Goal: Obtain resource: Download file/media

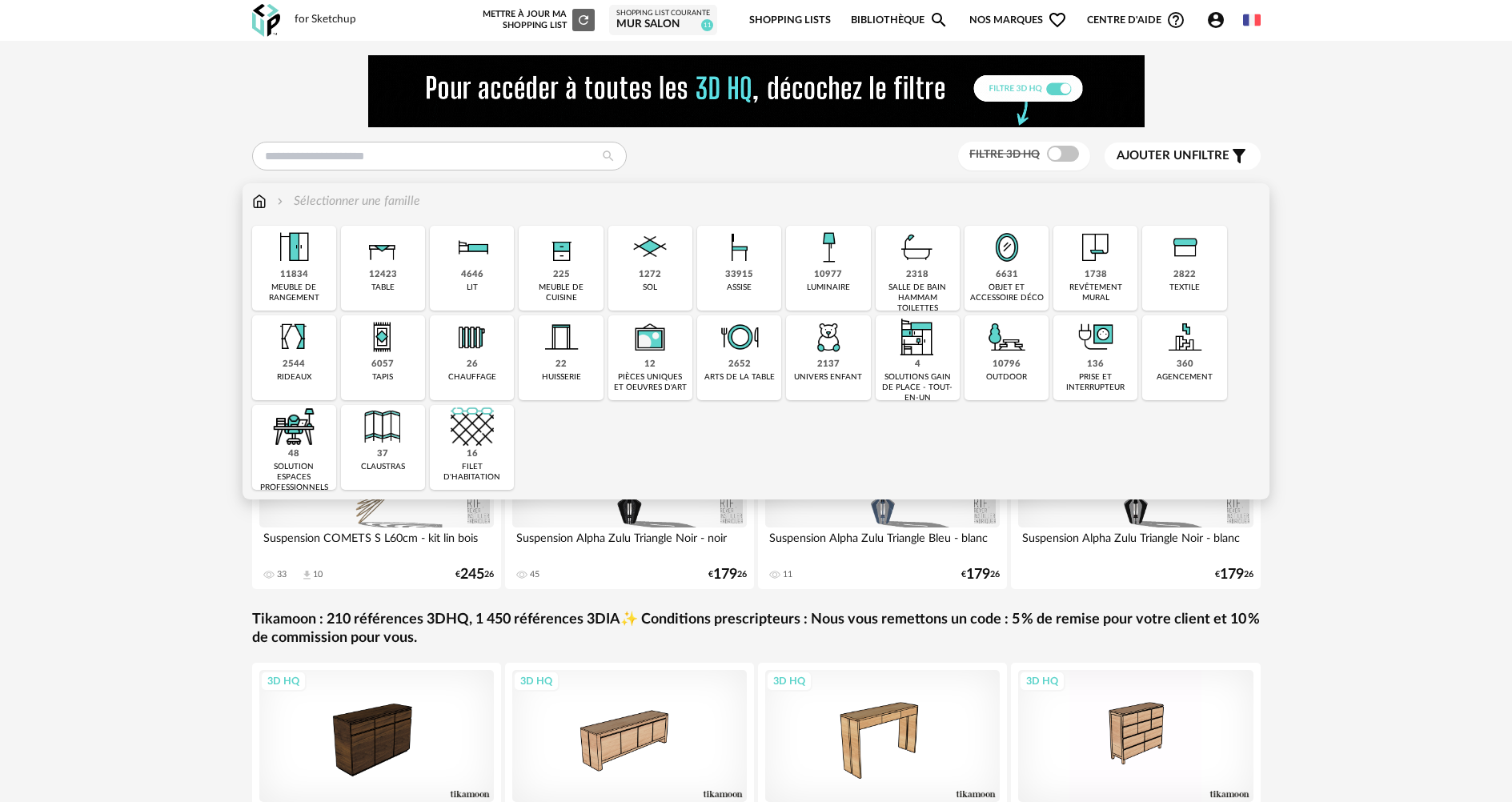
click at [1086, 270] on div "1738 revêtement mural" at bounding box center [1096, 267] width 84 height 85
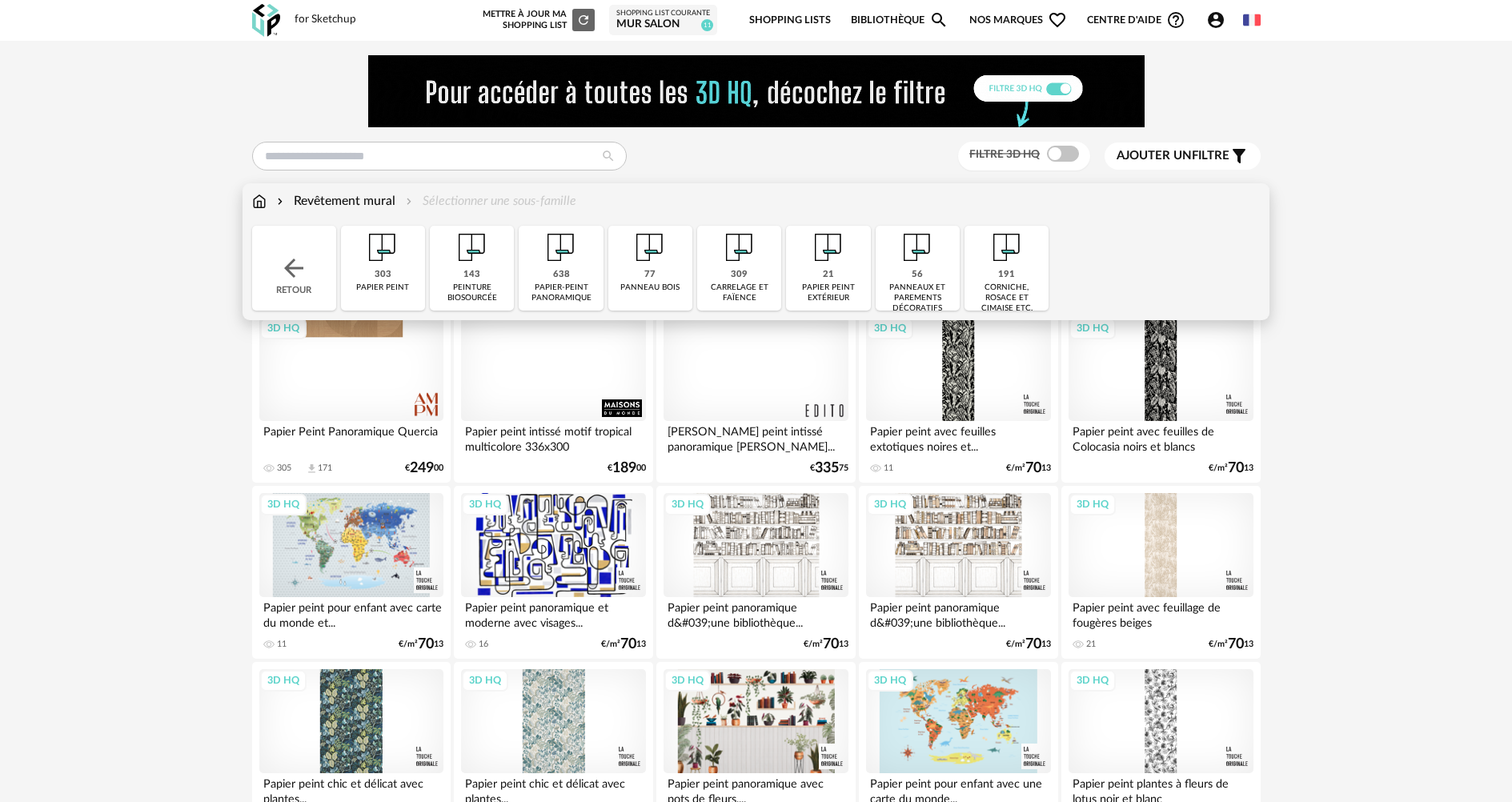
click at [353, 197] on div "Revêtement mural" at bounding box center [334, 201] width 122 height 19
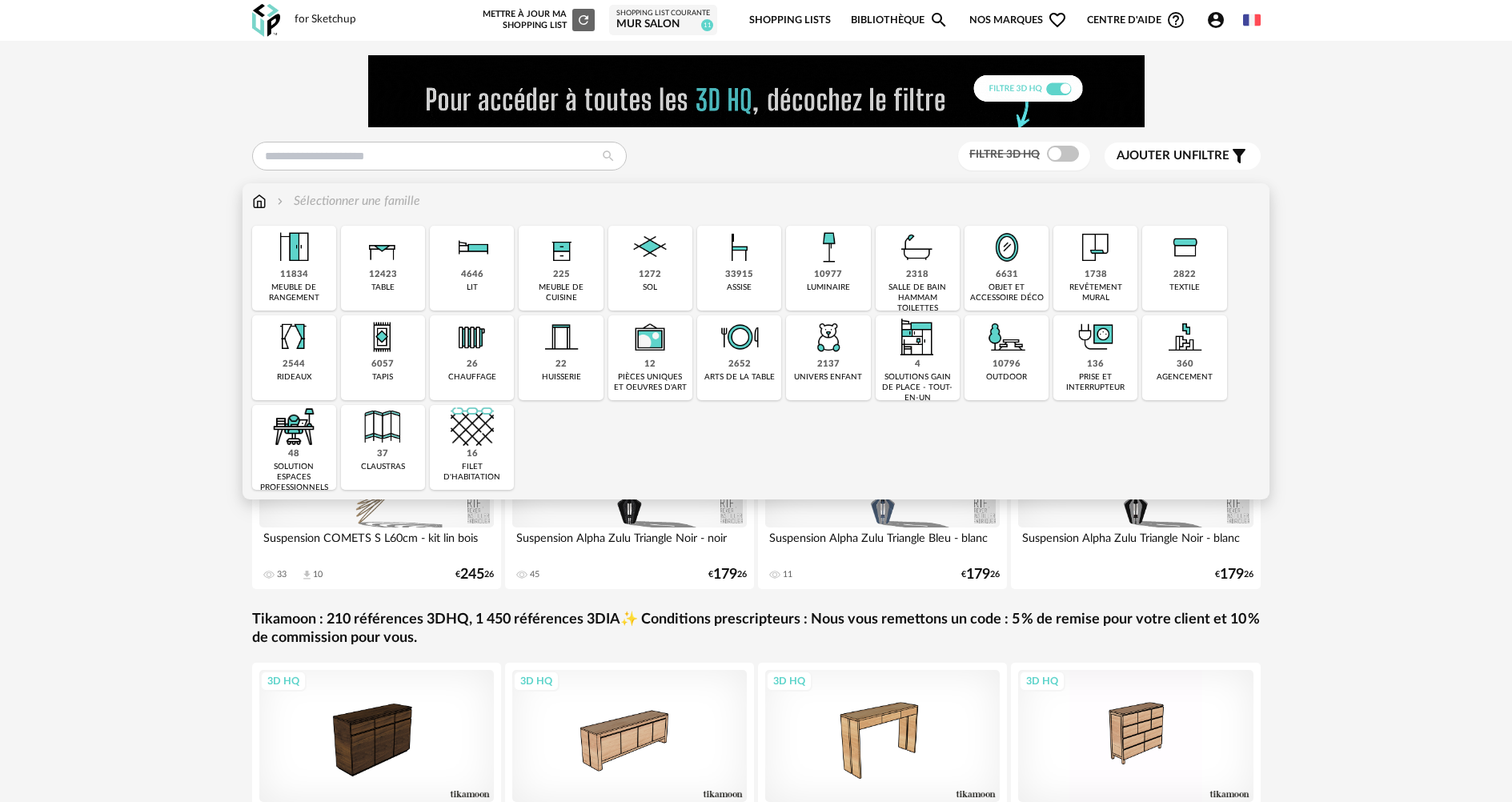
click at [1090, 266] on img at bounding box center [1096, 247] width 43 height 43
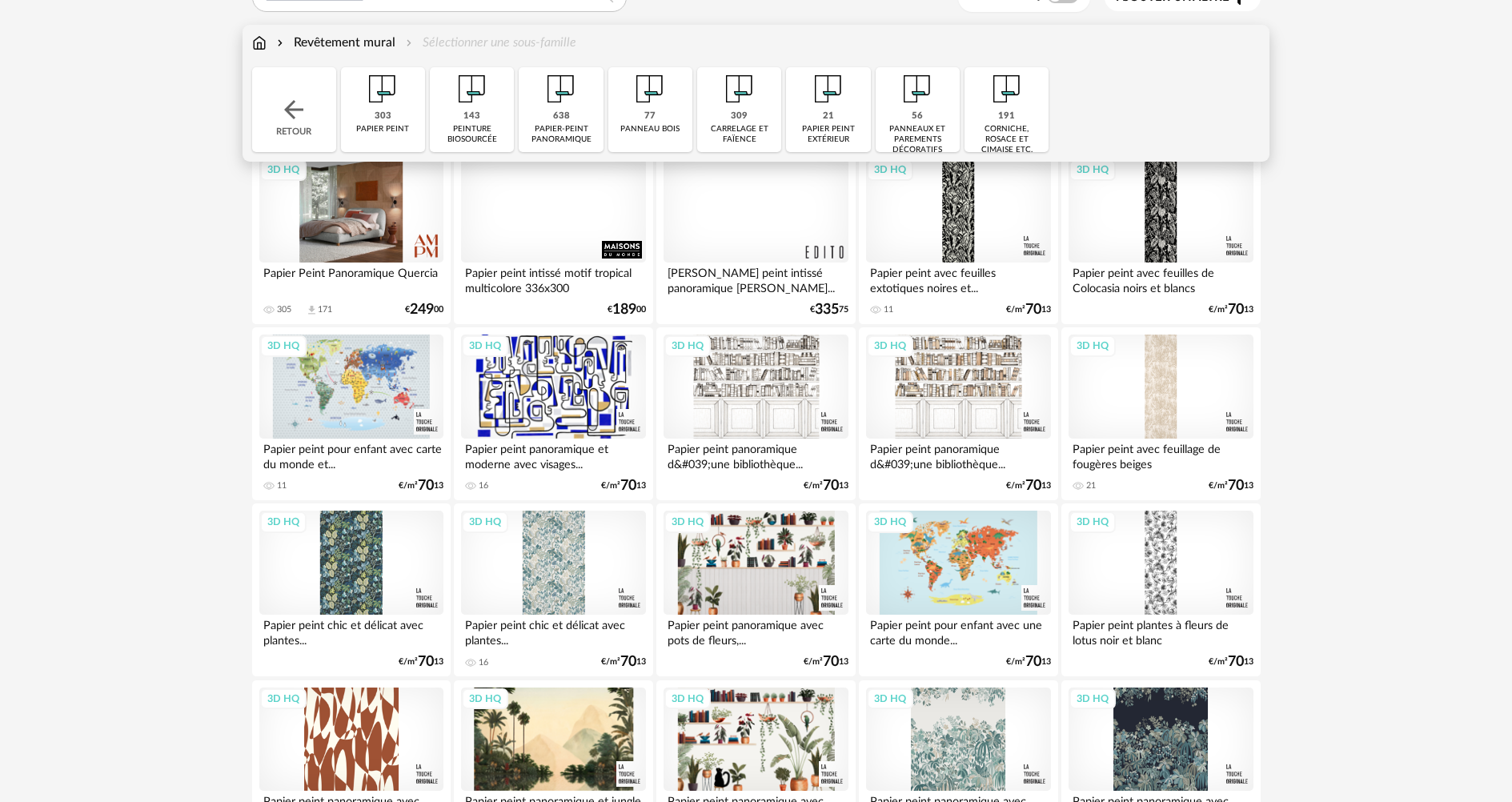
scroll to position [160, 0]
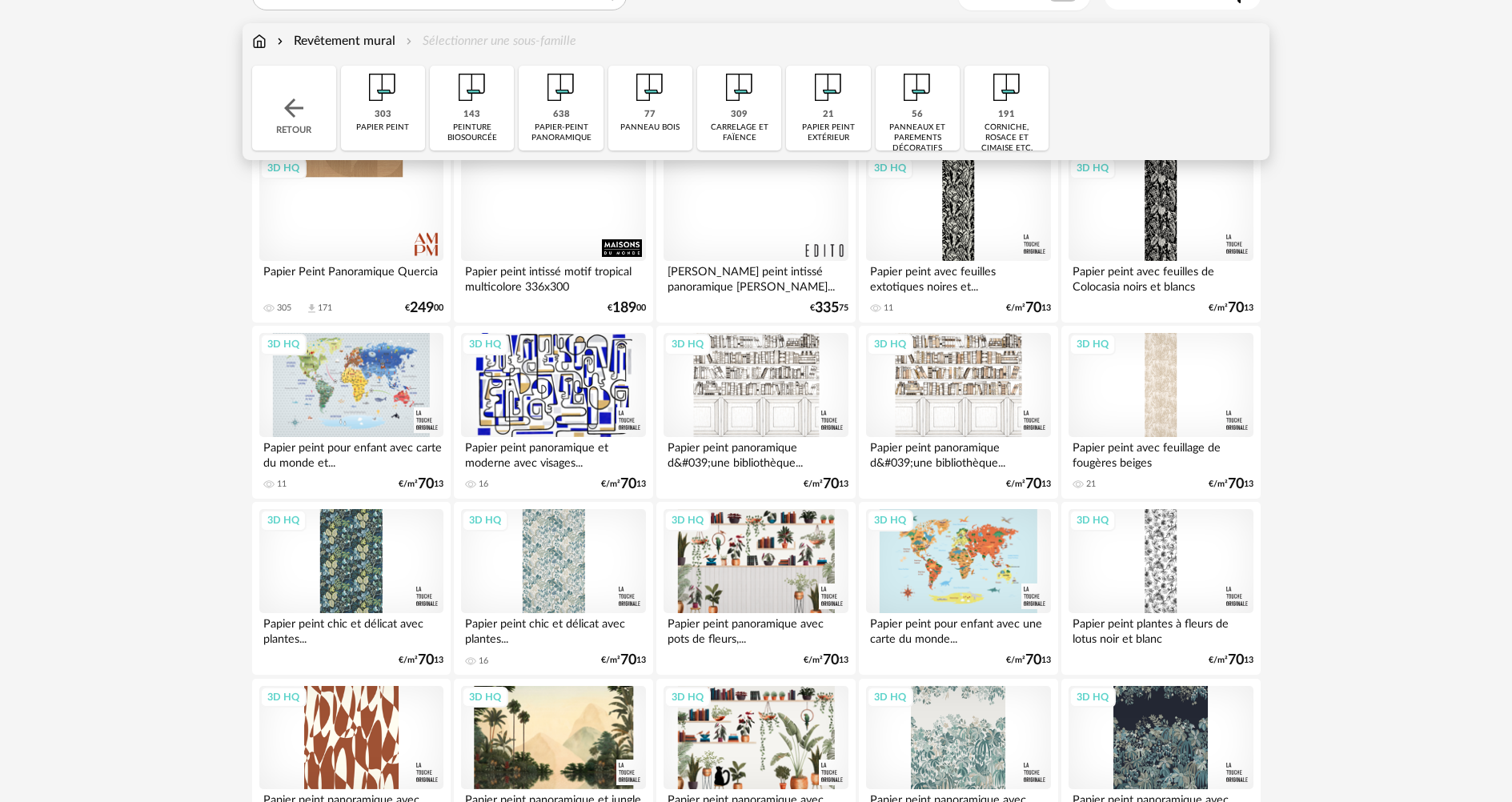
click at [476, 126] on div "peinture biosourcée" at bounding box center [472, 132] width 75 height 20
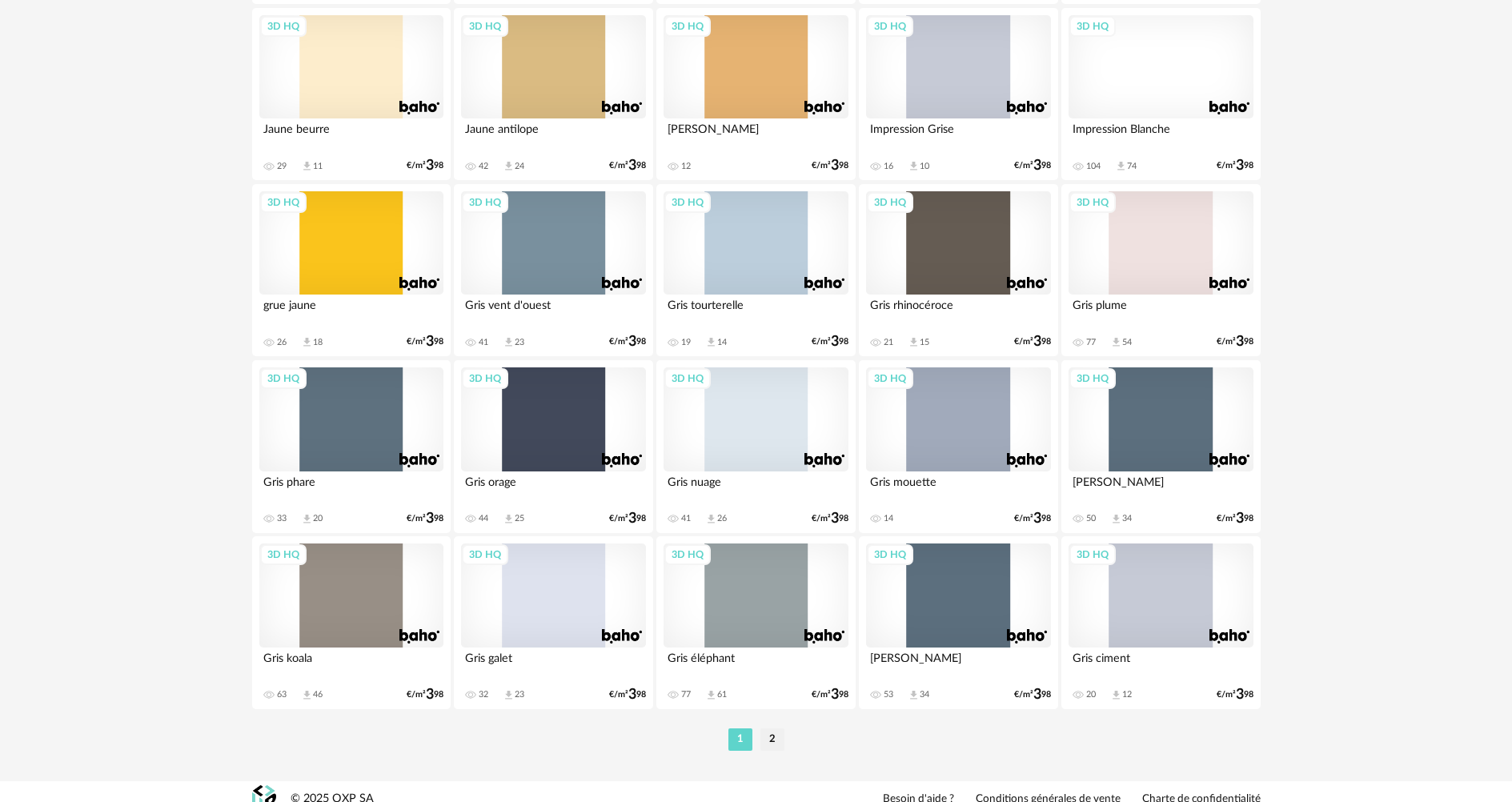
scroll to position [3121, 0]
click at [769, 247] on div "3D HQ" at bounding box center [756, 242] width 184 height 104
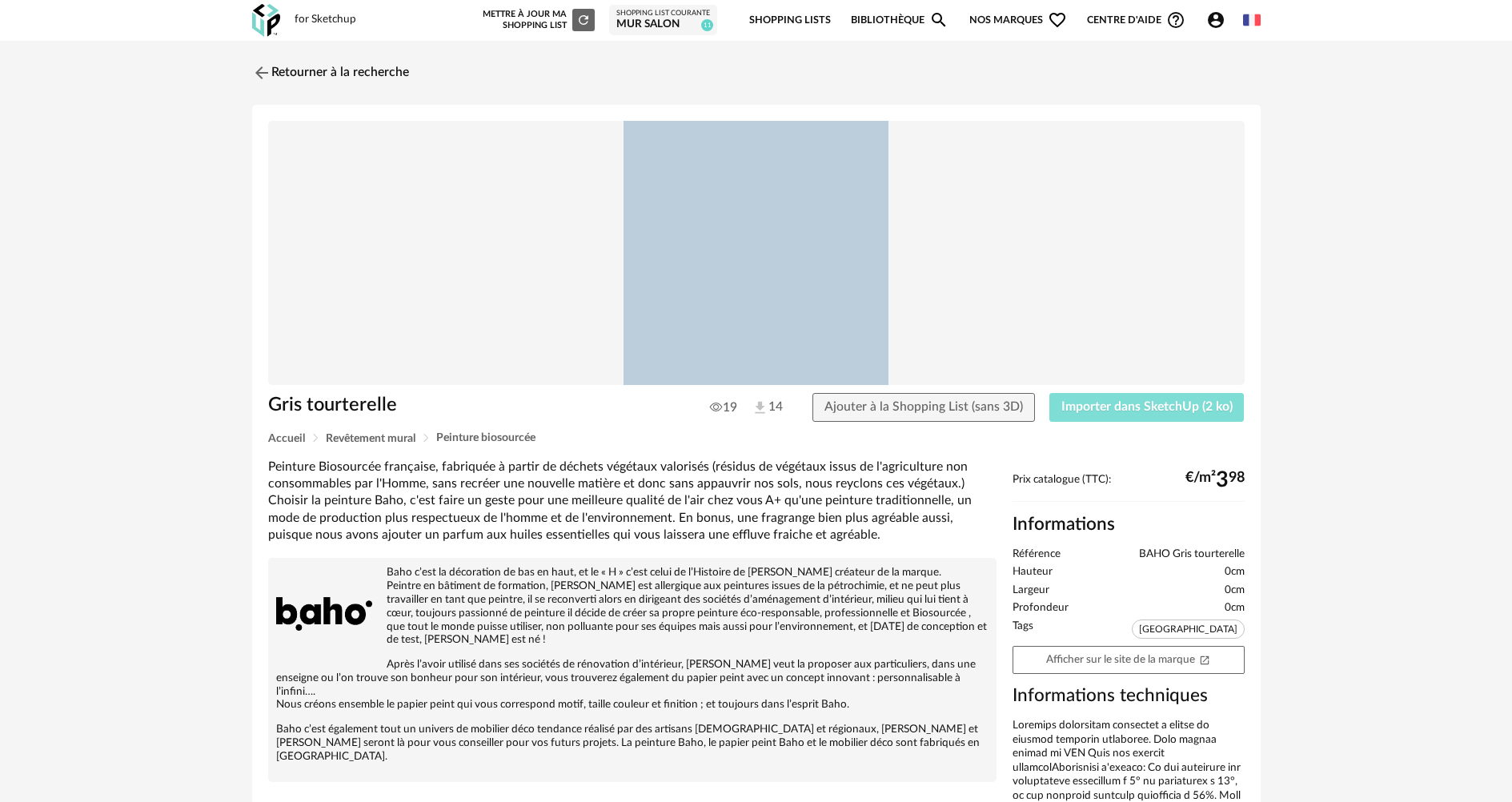
click at [1213, 405] on span "Importer dans SketchUp (2 ko)" at bounding box center [1147, 407] width 171 height 13
click at [258, 71] on img at bounding box center [259, 72] width 23 height 23
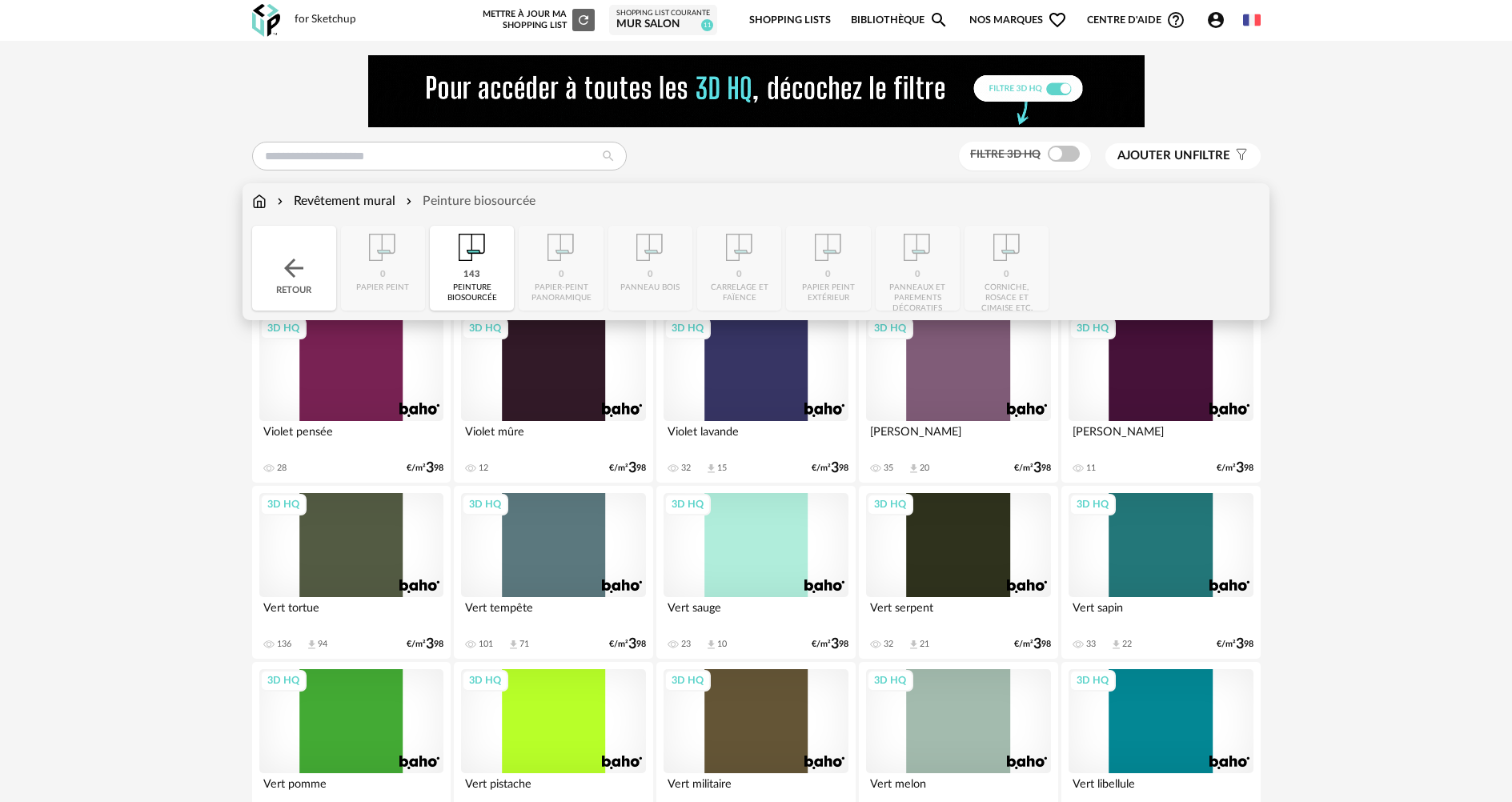
click at [262, 199] on img at bounding box center [259, 201] width 14 height 19
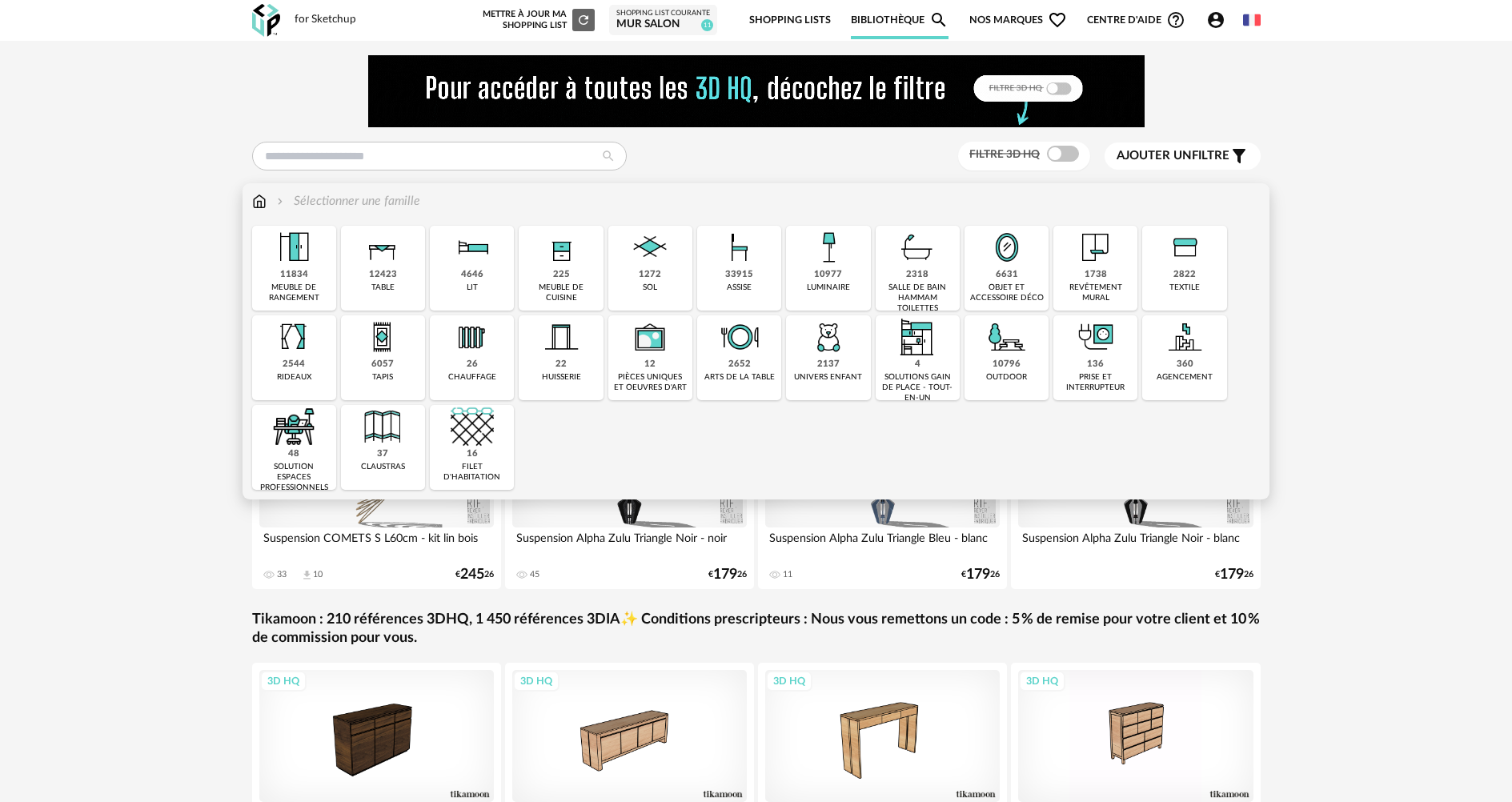
click at [736, 265] on img at bounding box center [740, 247] width 43 height 43
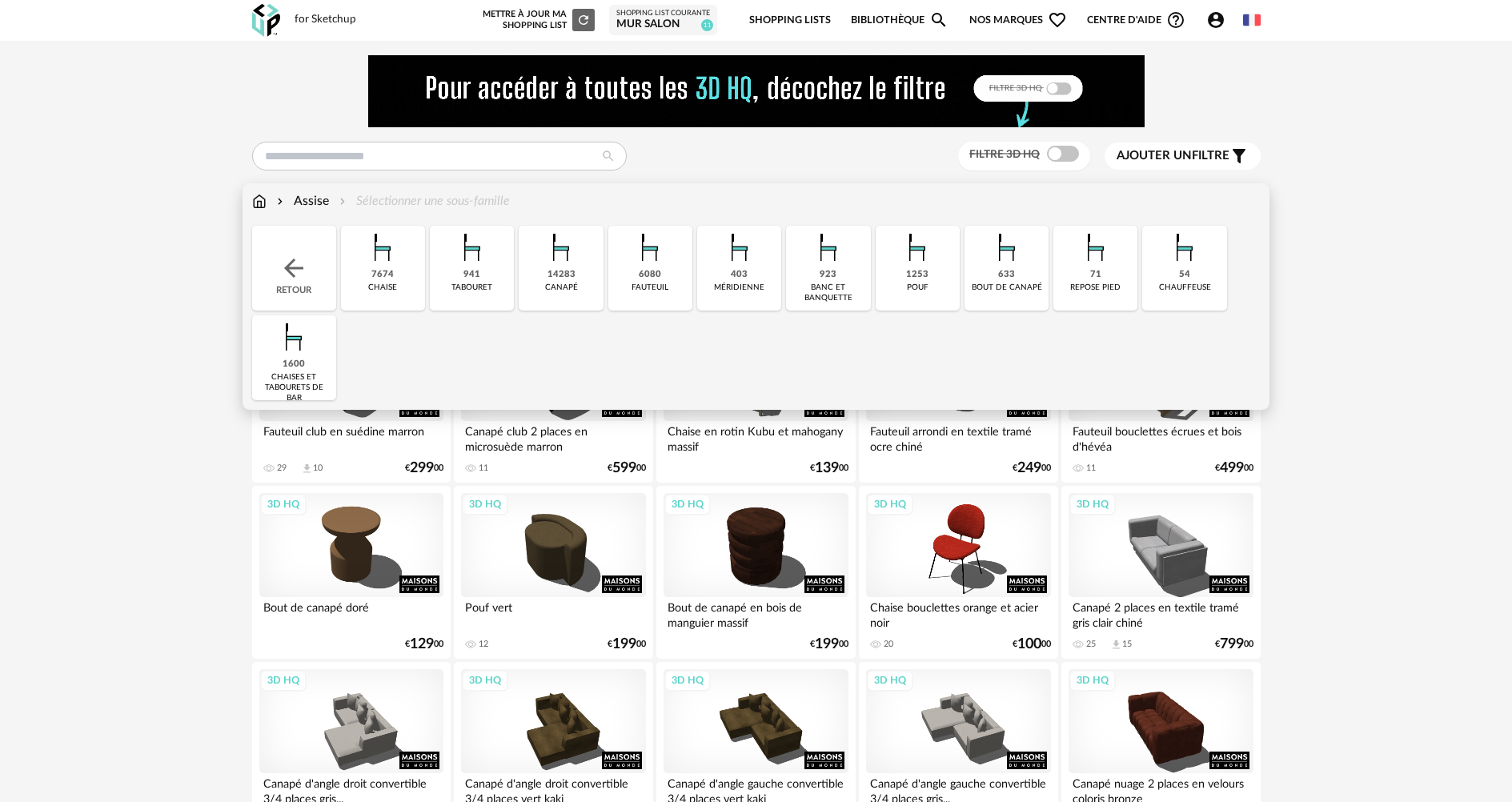
click at [382, 271] on div "7674" at bounding box center [383, 275] width 22 height 12
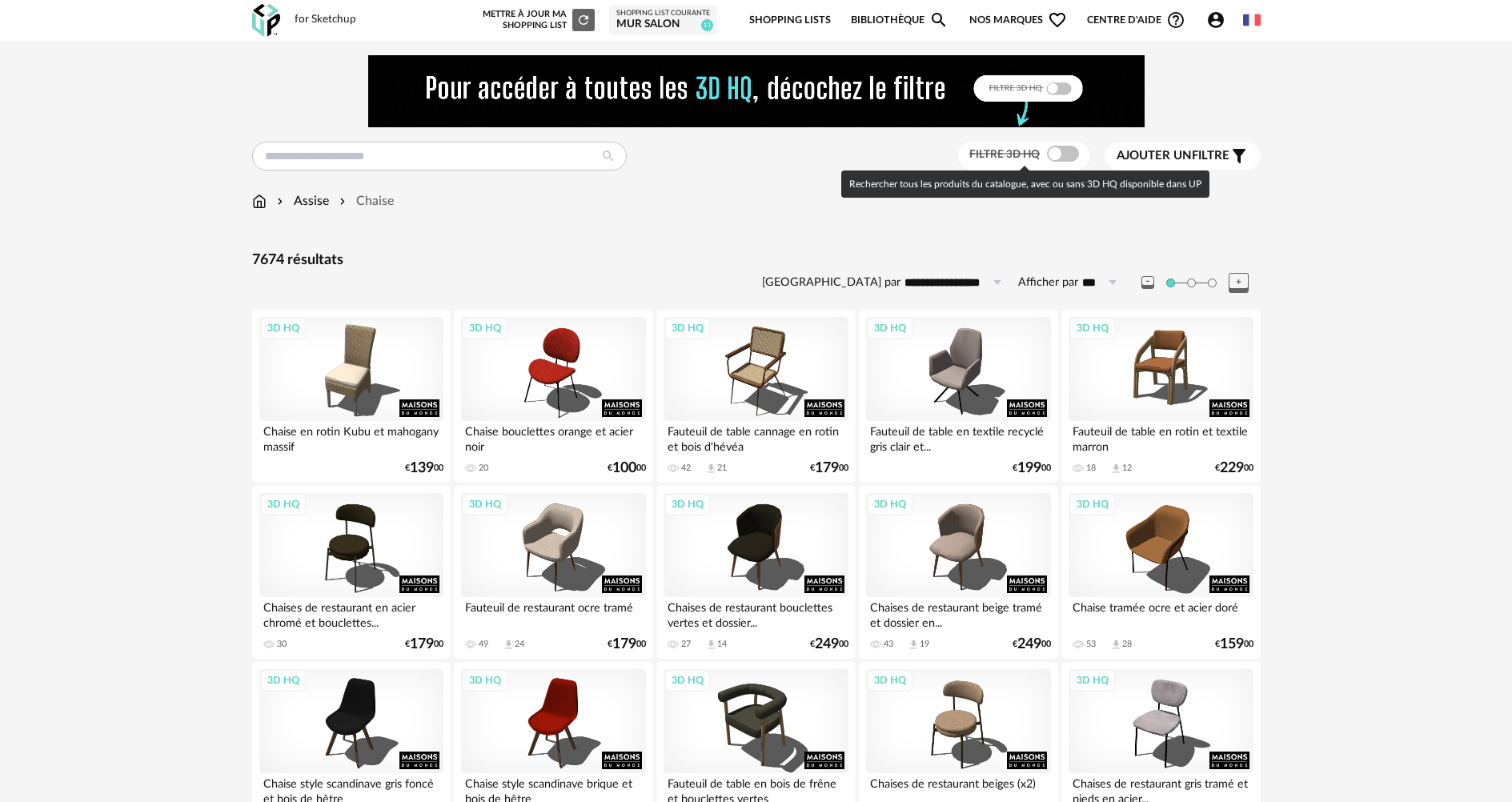
click at [1065, 153] on span at bounding box center [1063, 153] width 32 height 16
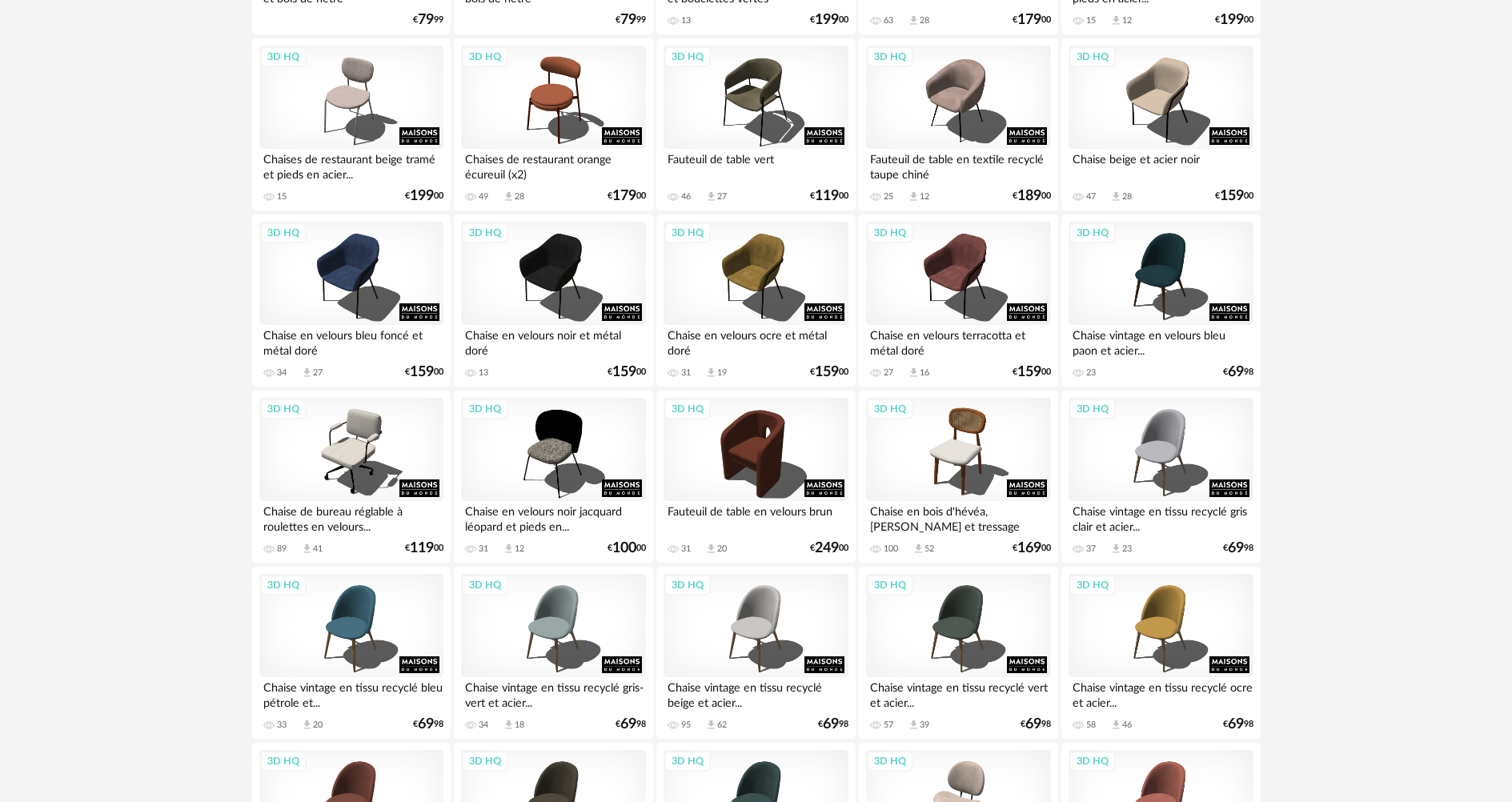
scroll to position [880, 0]
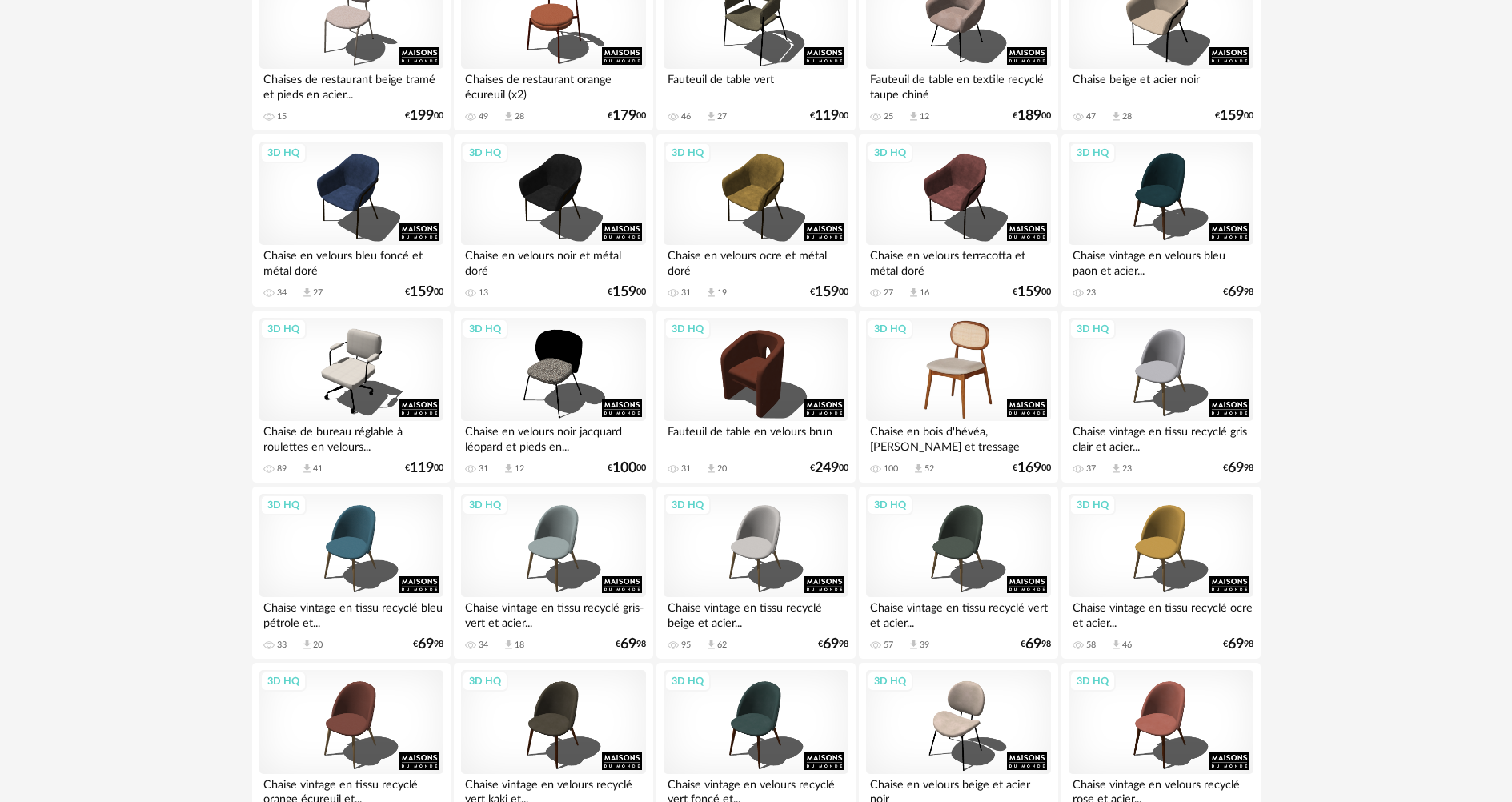
click at [979, 347] on div "3D HQ" at bounding box center [959, 370] width 184 height 104
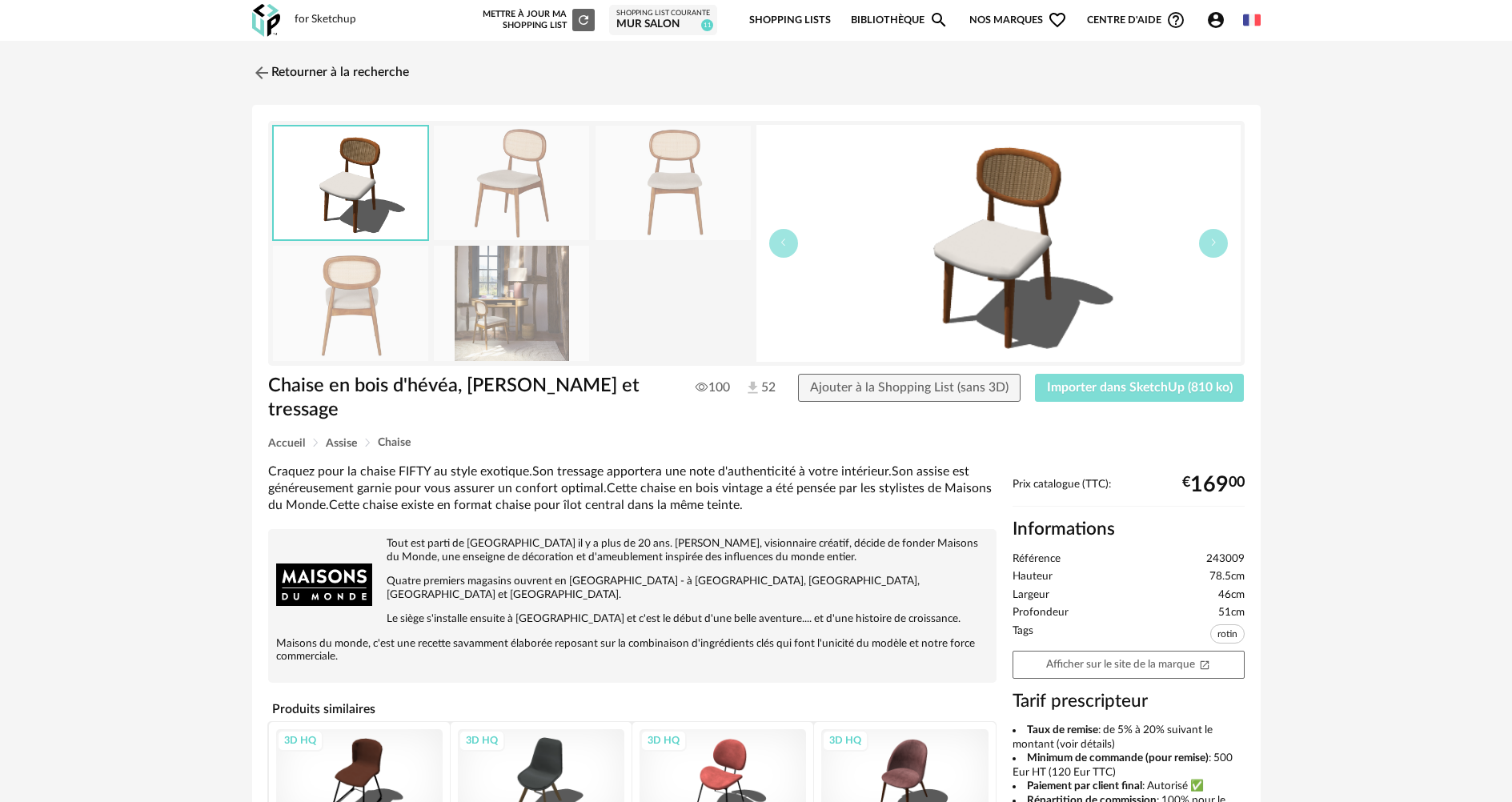
click at [1105, 388] on span "Importer dans SketchUp (810 ko)" at bounding box center [1139, 387] width 185 height 13
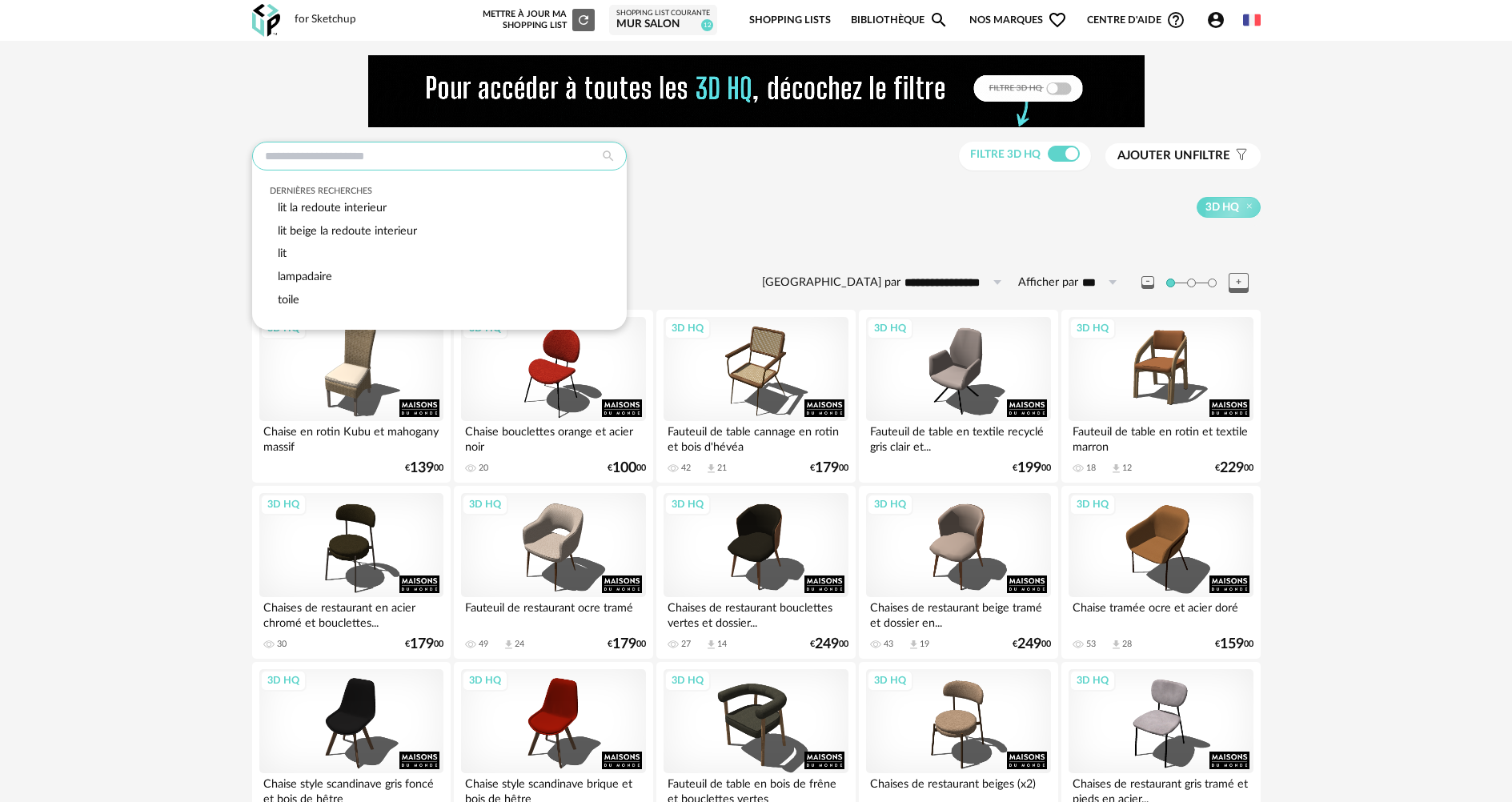
click at [370, 151] on input "text" at bounding box center [440, 156] width 375 height 29
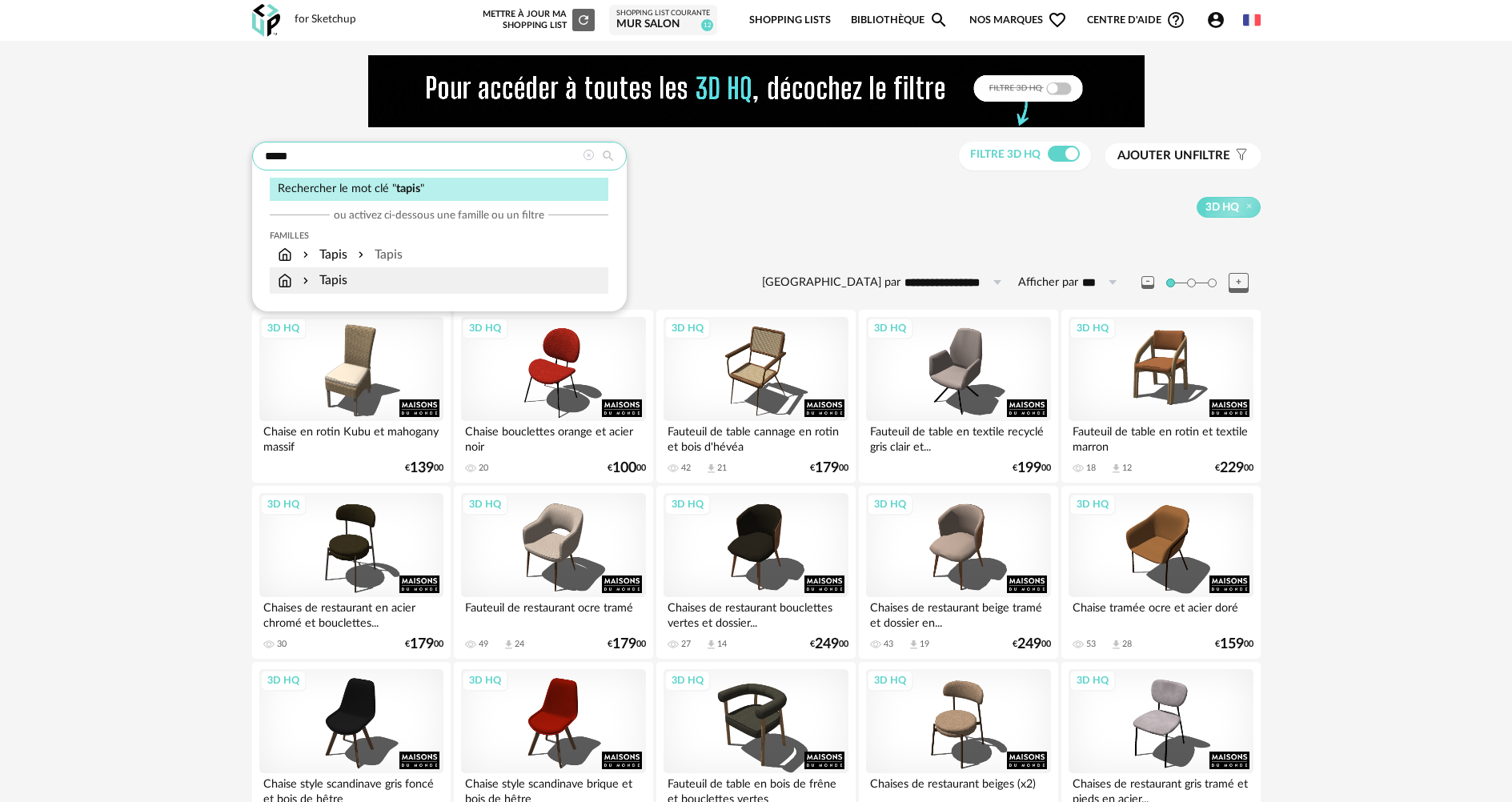
type input "*****"
click at [330, 285] on div "Tapis" at bounding box center [323, 280] width 48 height 19
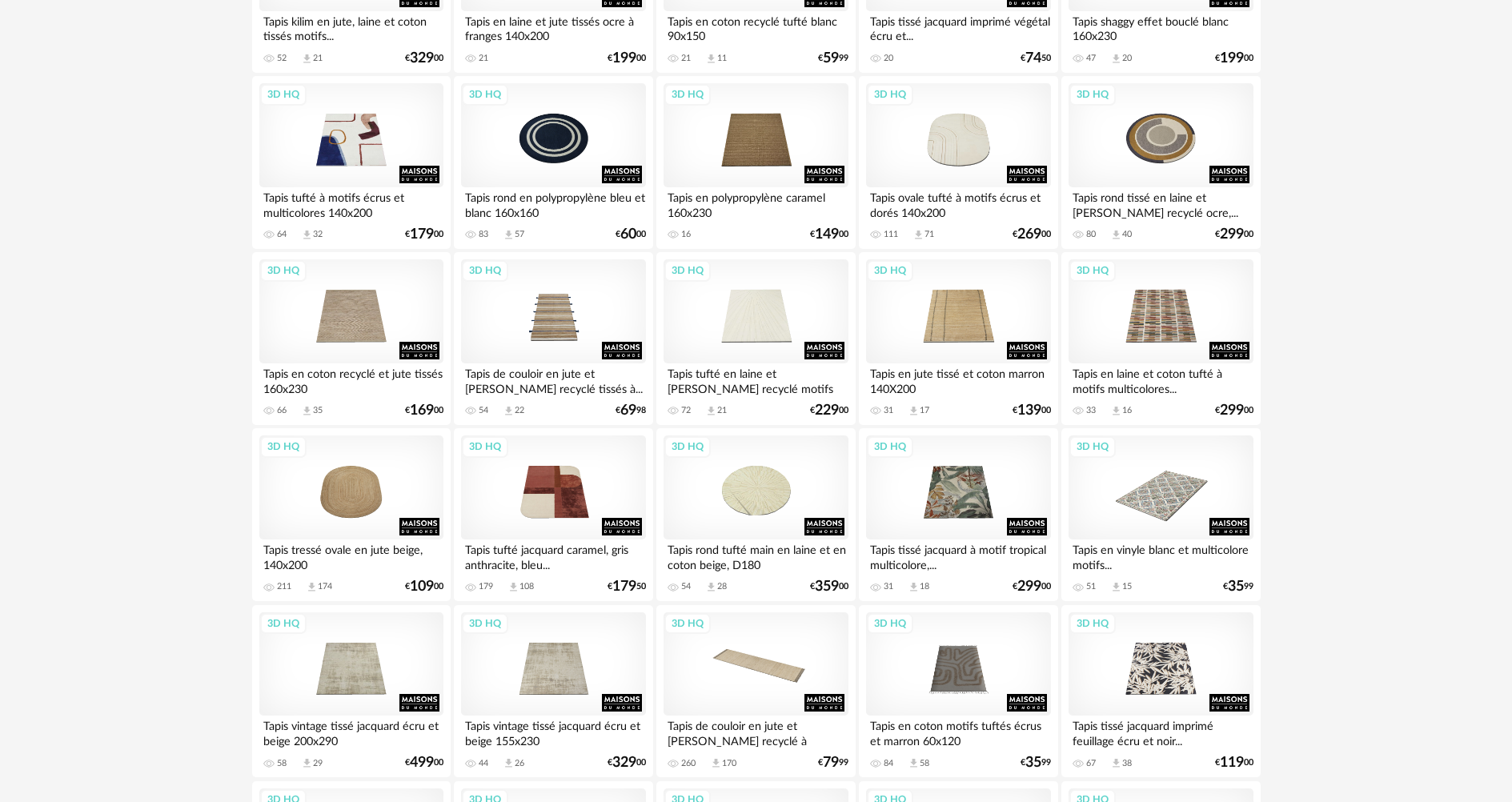
scroll to position [2081, 0]
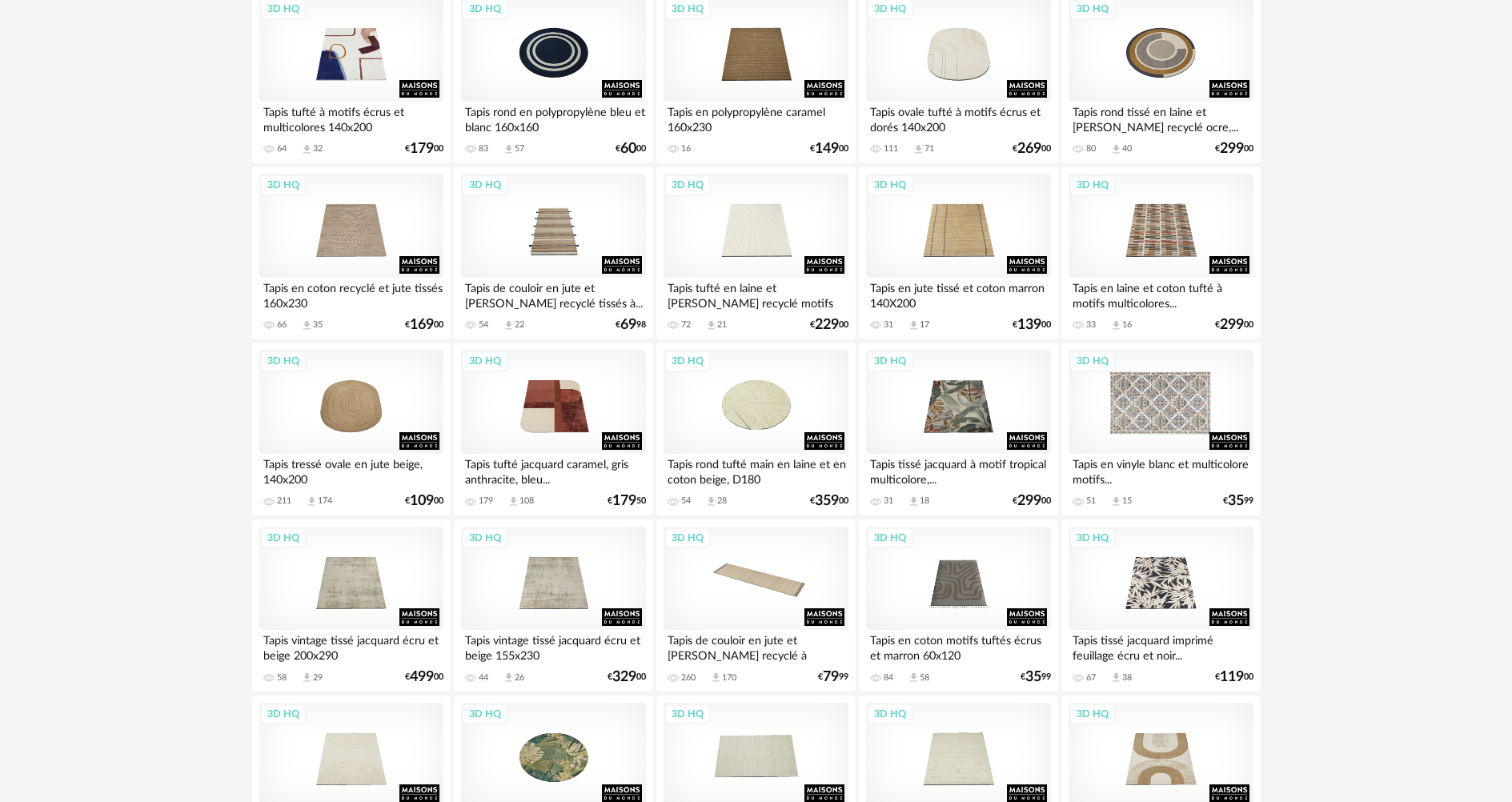
click at [1155, 392] on div "3D HQ" at bounding box center [1161, 401] width 184 height 104
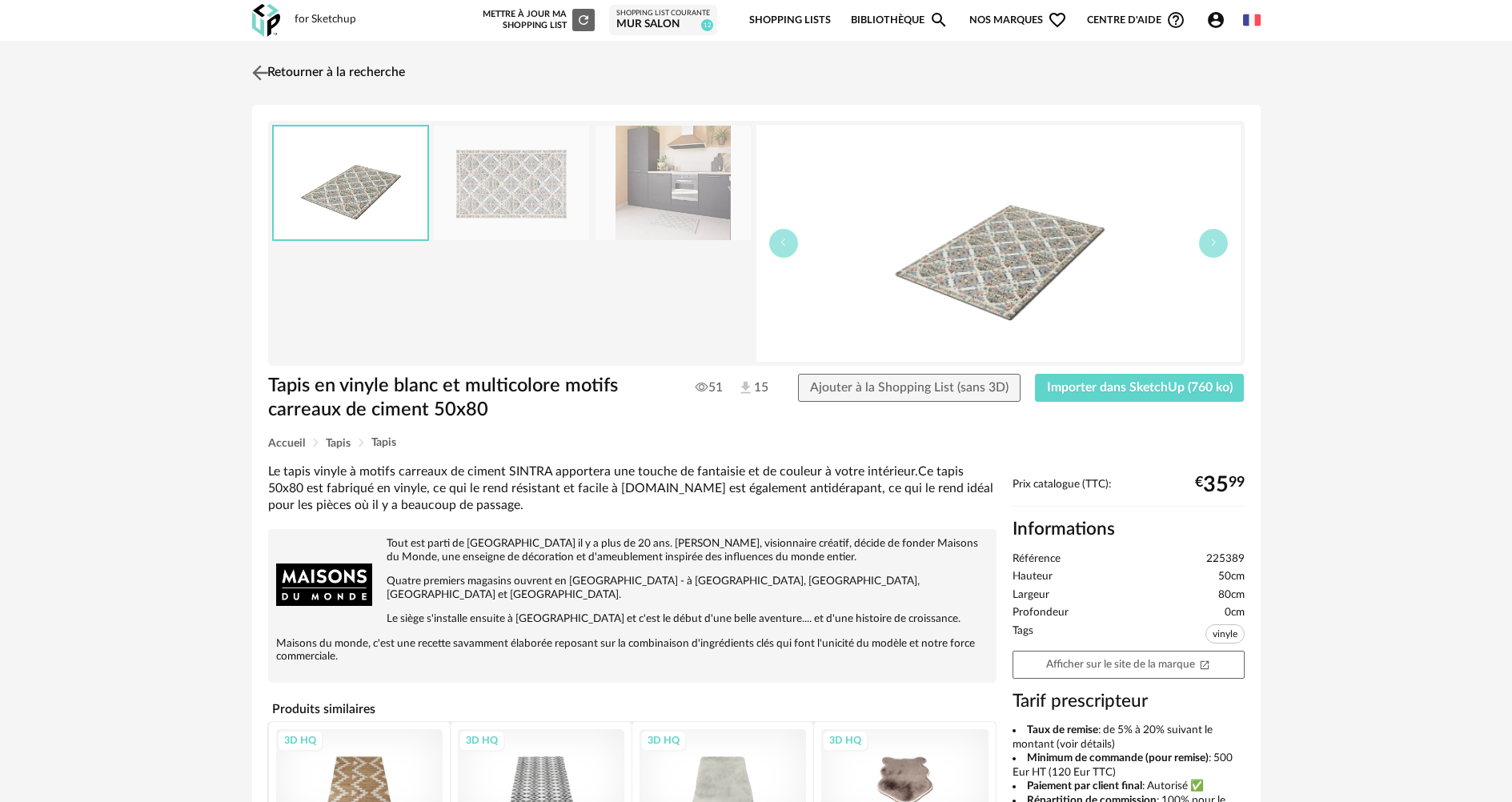
click at [268, 71] on img at bounding box center [259, 72] width 23 height 23
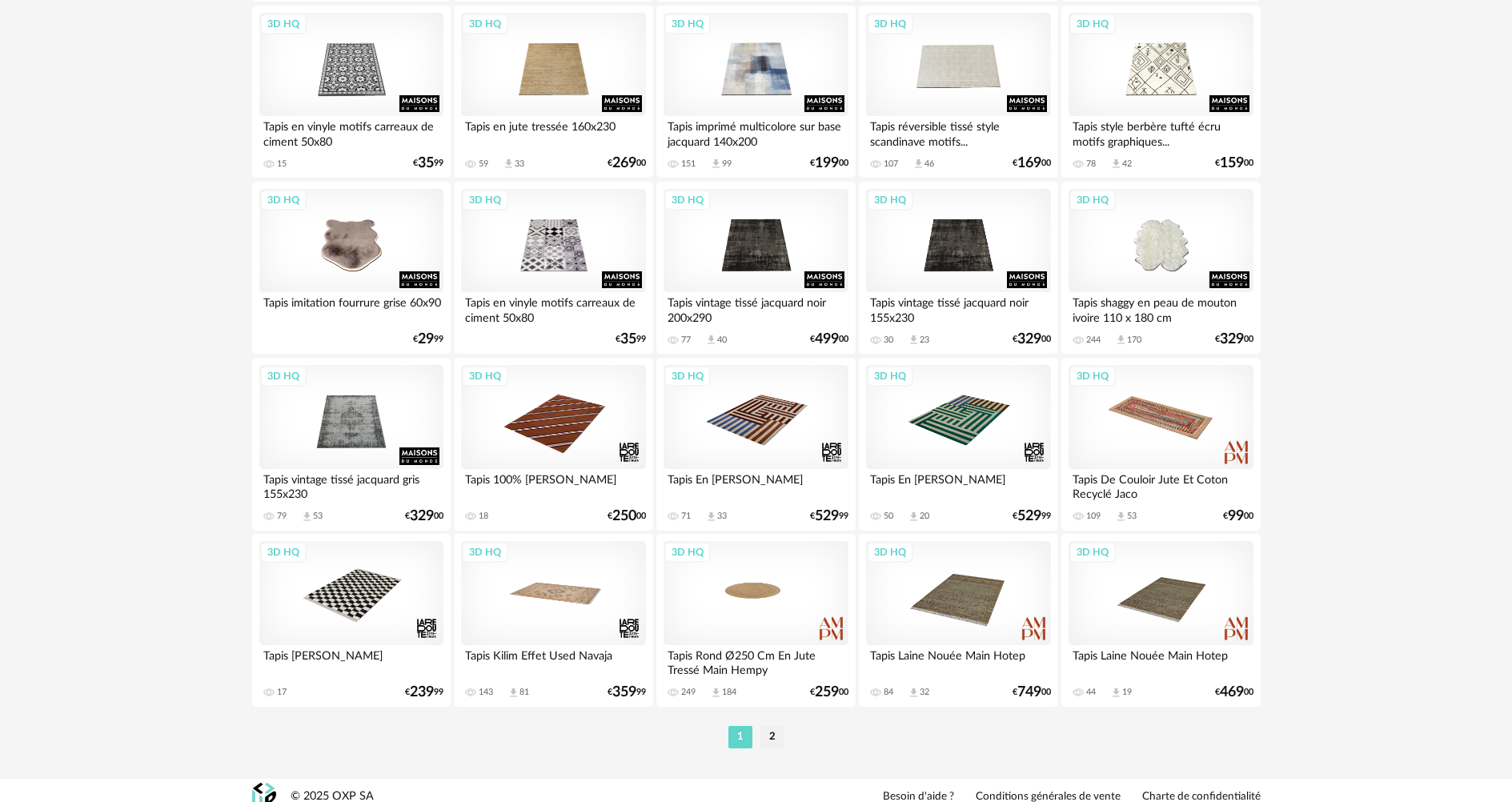
scroll to position [3134, 0]
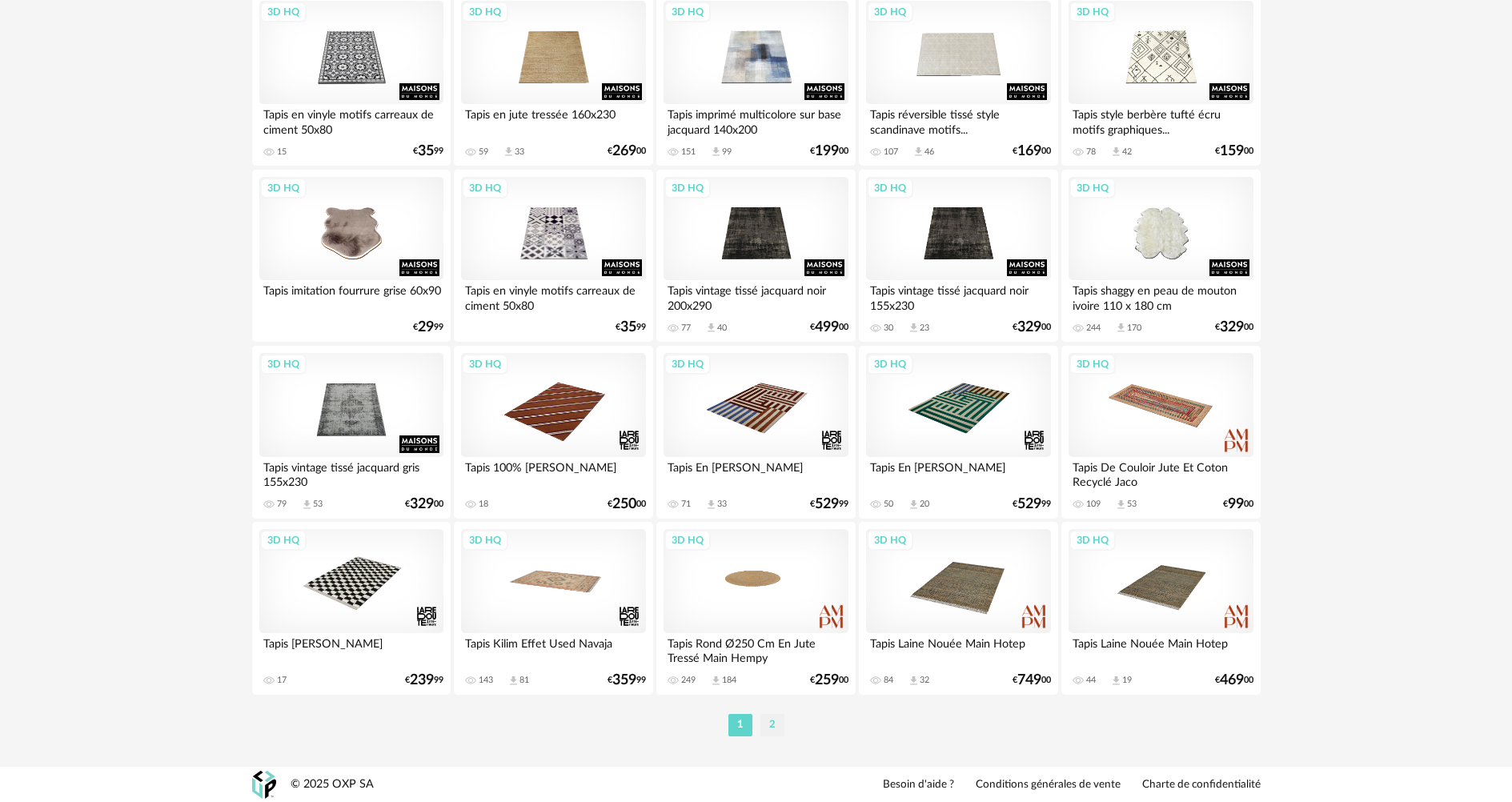
click at [770, 715] on li "2" at bounding box center [772, 725] width 24 height 22
